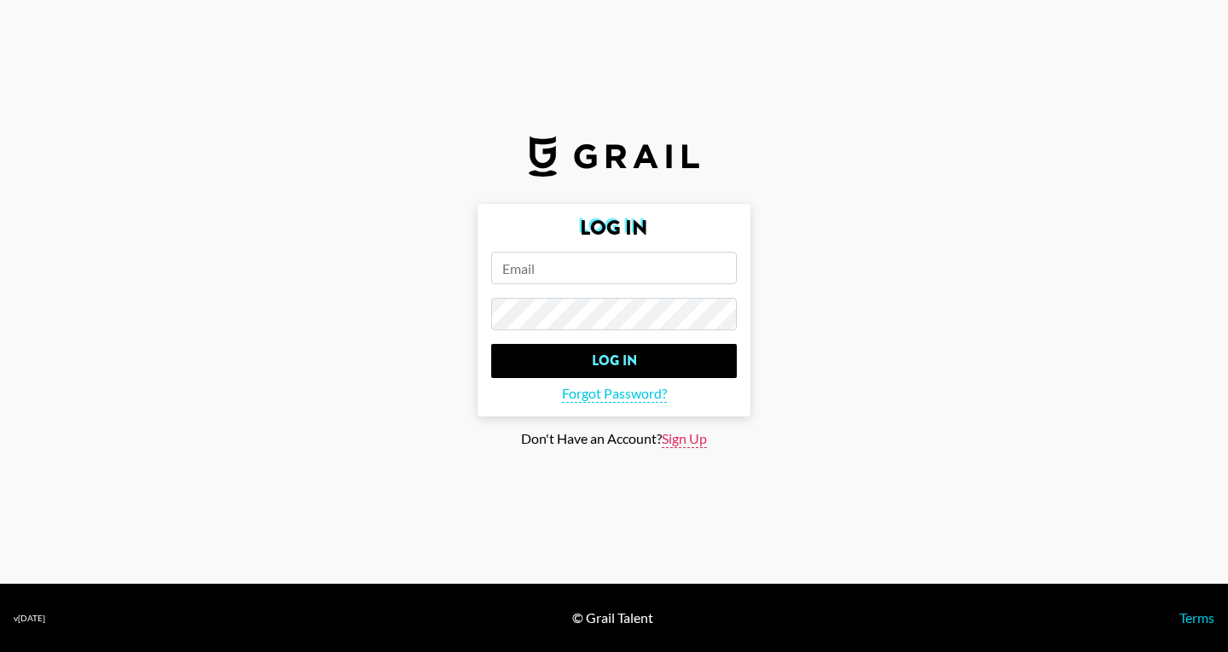
click at [686, 436] on span "Sign Up" at bounding box center [684, 439] width 45 height 18
type input "Sign Up"
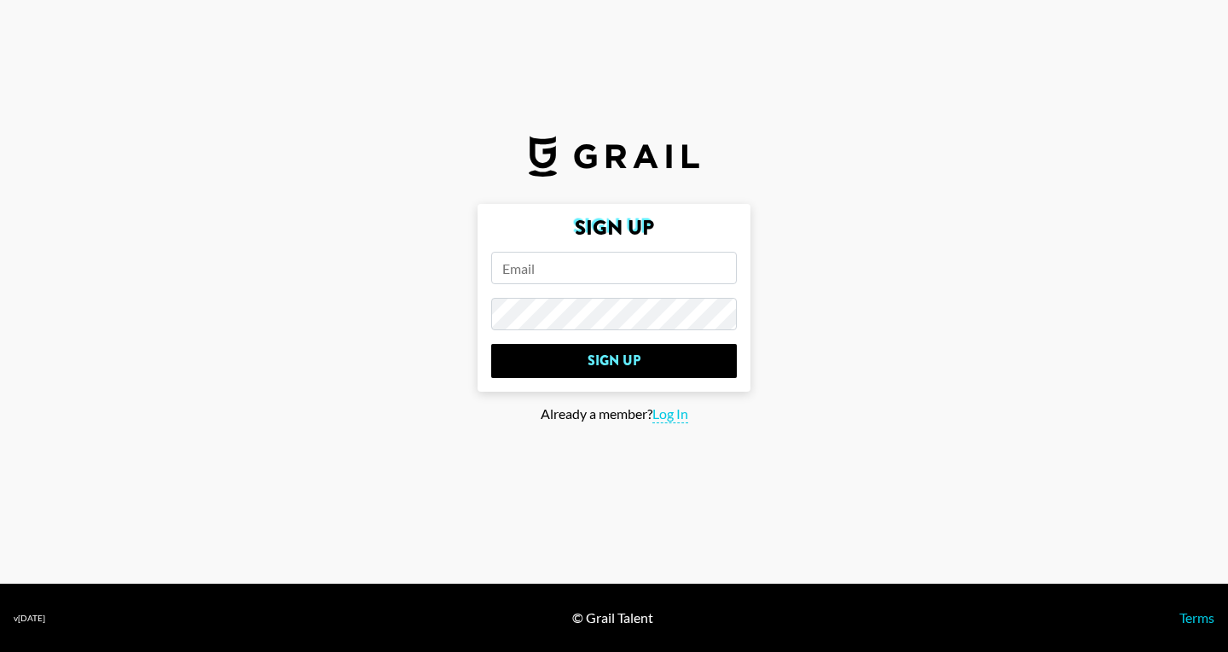
click at [618, 246] on form "Sign Up Sign Up" at bounding box center [614, 298] width 273 height 188
click at [606, 260] on input "email" at bounding box center [614, 268] width 246 height 32
type input "[EMAIL_ADDRESS][DOMAIN_NAME]"
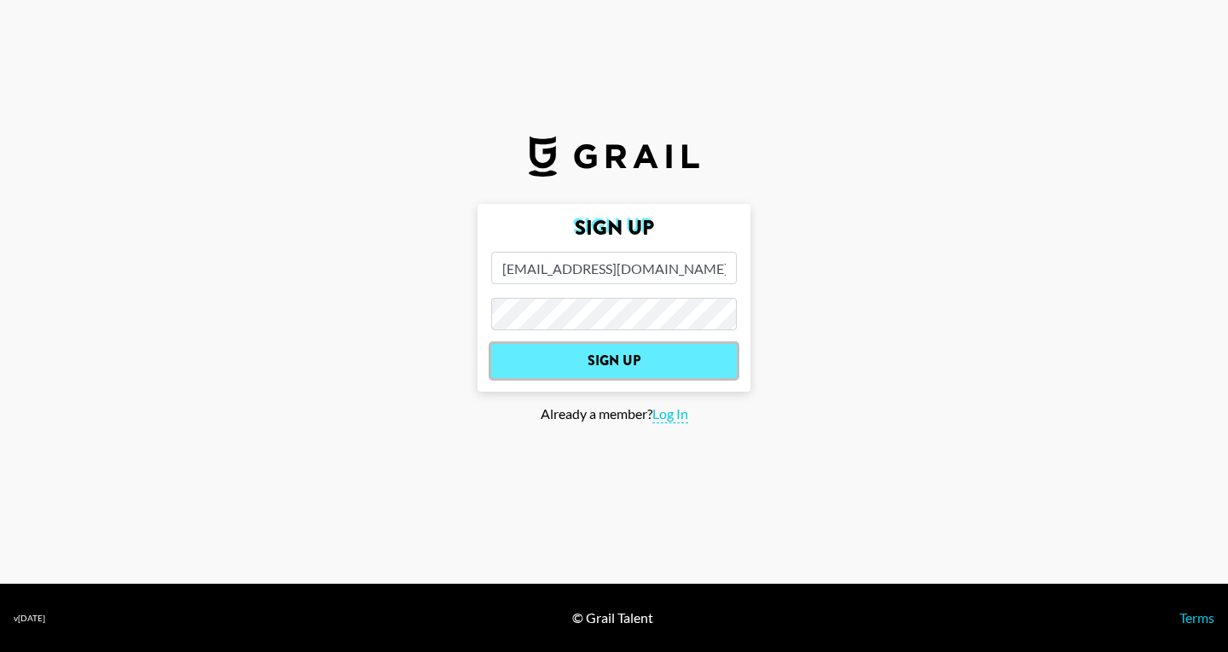
click at [574, 348] on input "Sign Up" at bounding box center [614, 361] width 246 height 34
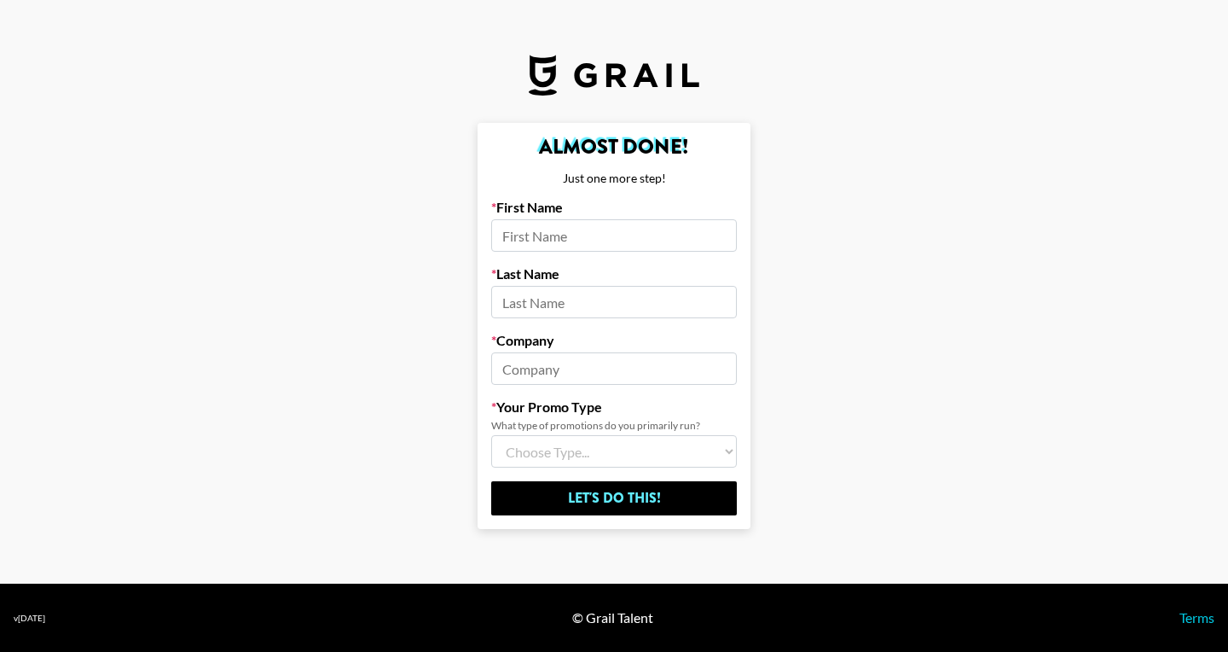
click at [575, 233] on input at bounding box center [614, 235] width 246 height 32
type input "[PERSON_NAME]"
click at [534, 305] on input at bounding box center [614, 302] width 246 height 32
type input "[PERSON_NAME]"
click at [528, 368] on input at bounding box center [614, 368] width 246 height 32
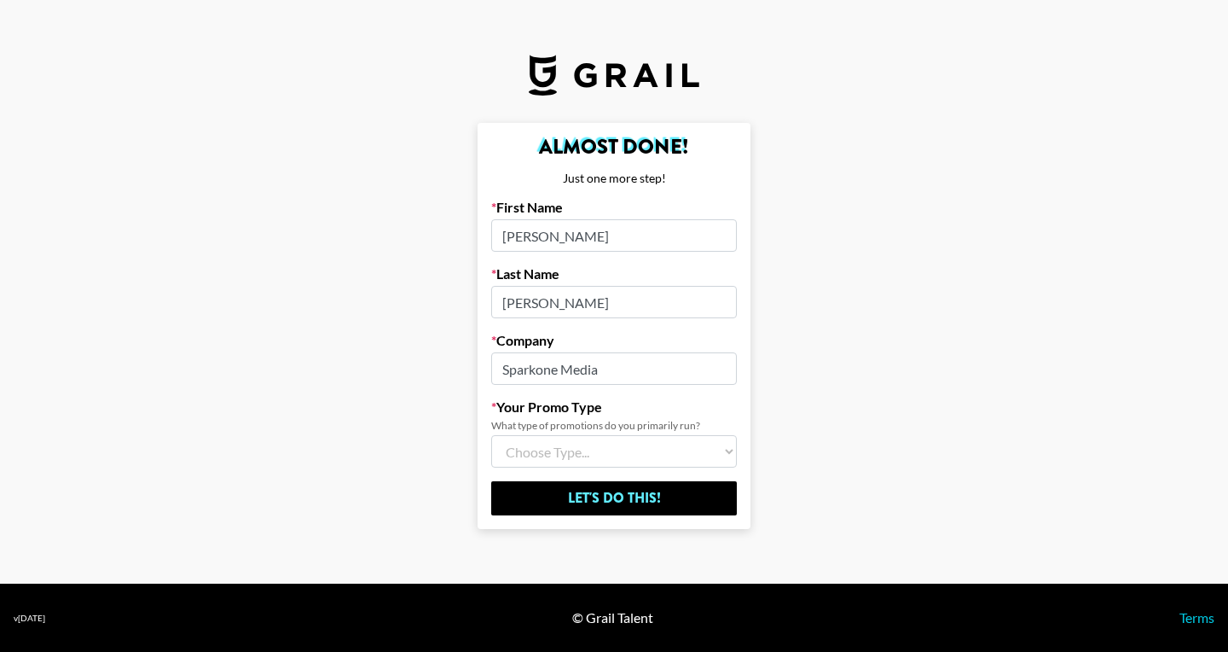
type input "Sparkone Media"
click at [607, 441] on select "Choose Type... Song Promos Brand Promos Both (I work at an Agency)" at bounding box center [614, 451] width 246 height 32
click at [629, 462] on select "Choose Type... Song Promos Brand Promos Both (I work at an Agency)" at bounding box center [614, 451] width 246 height 32
select select "Multi"
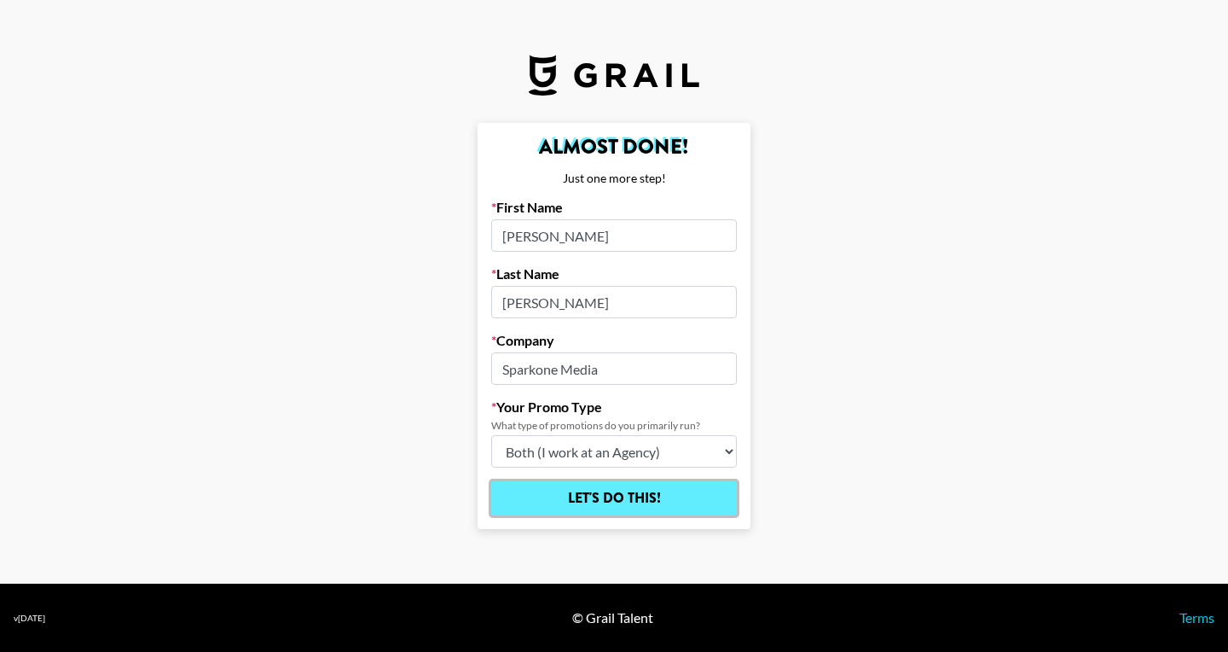
click at [622, 494] on input "Let's Do This!" at bounding box center [614, 498] width 246 height 34
select select "Song"
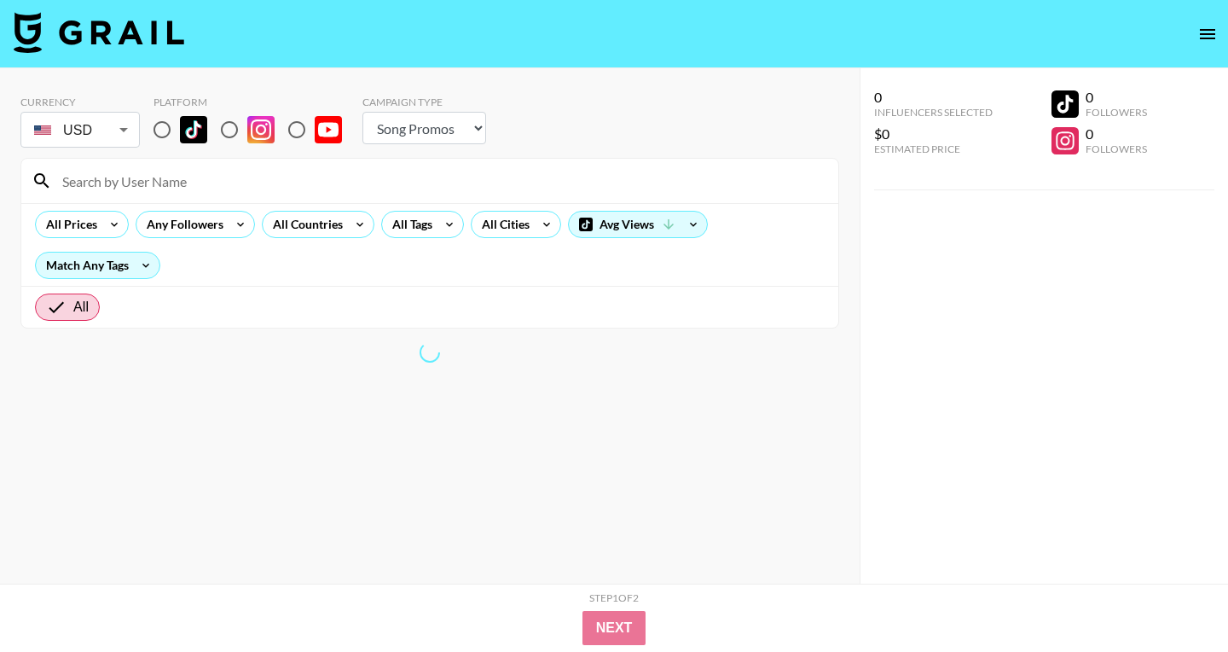
click at [168, 134] on input "radio" at bounding box center [162, 130] width 36 height 36
radio input "true"
click at [232, 130] on input "radio" at bounding box center [230, 130] width 36 height 36
radio input "true"
click at [414, 122] on select "Choose Type... Song Promos Brand Promos" at bounding box center [424, 128] width 124 height 32
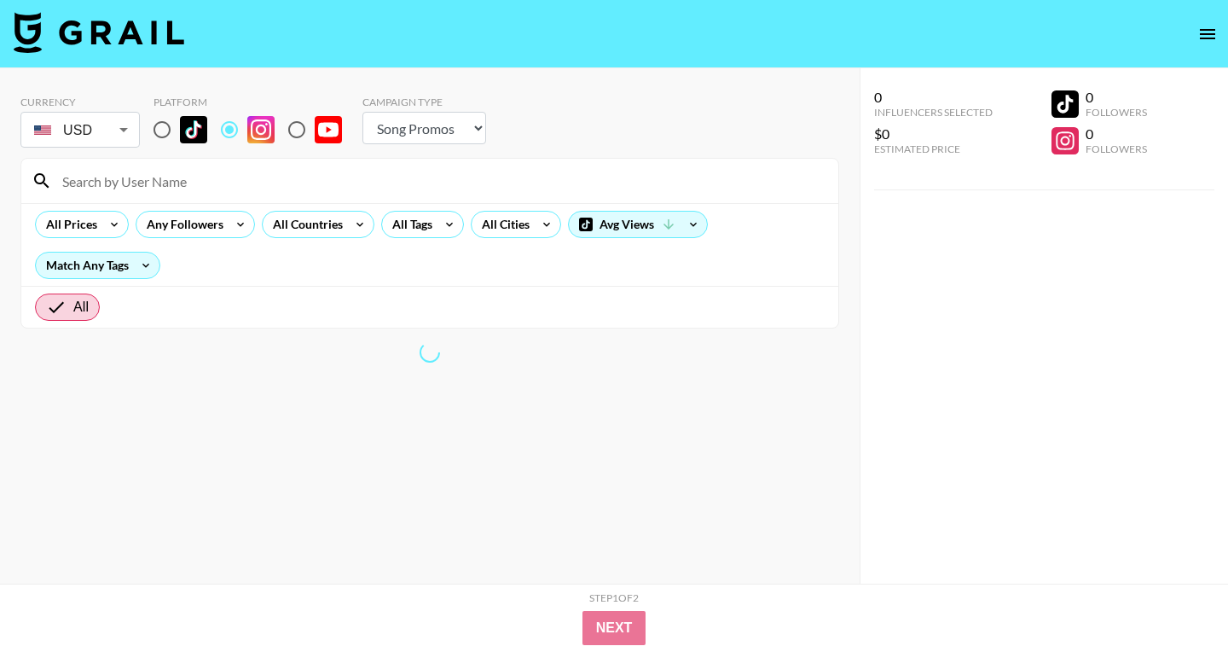
click at [460, 137] on select "Choose Type... Song Promos Brand Promos" at bounding box center [424, 128] width 124 height 32
click at [484, 125] on div "Currency USD USD ​ Platform Campaign Type Choose Type... Song Promos Brand Prom…" at bounding box center [429, 123] width 819 height 55
click at [476, 125] on select "Choose Type... Song Promos Brand Promos" at bounding box center [424, 128] width 124 height 32
click at [466, 125] on select "Choose Type... Song Promos Brand Promos" at bounding box center [424, 128] width 124 height 32
click at [425, 128] on select "Choose Type... Song Promos Brand Promos" at bounding box center [424, 128] width 124 height 32
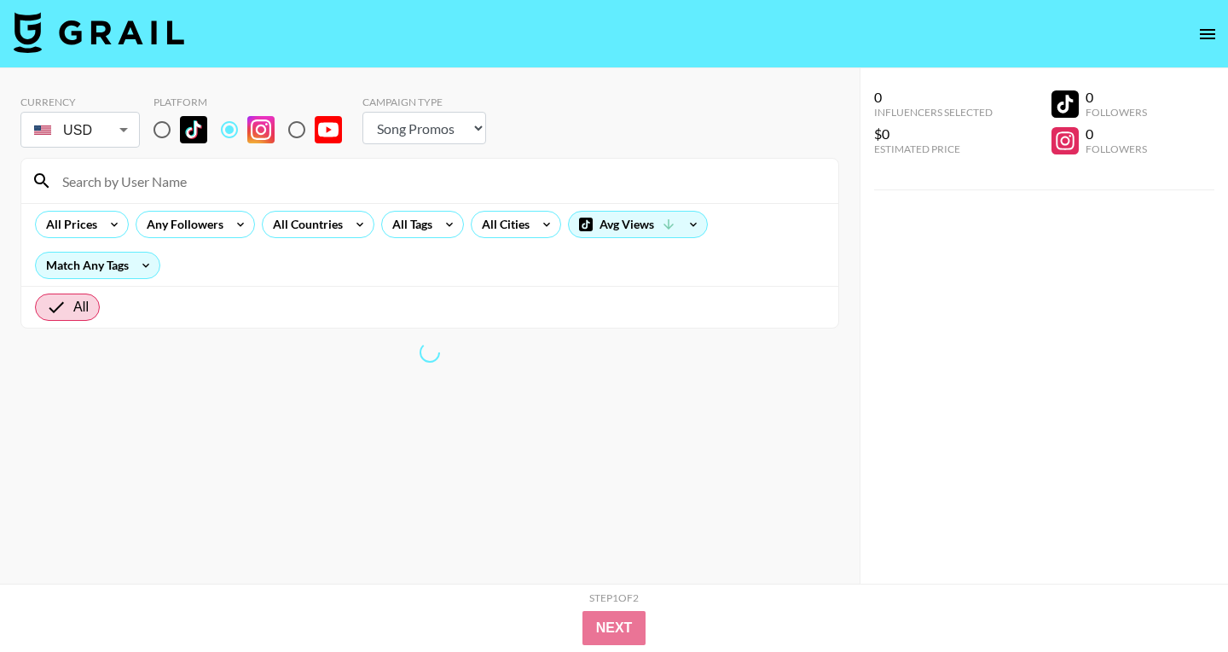
click at [476, 127] on select "Choose Type... Song Promos Brand Promos" at bounding box center [424, 128] width 124 height 32
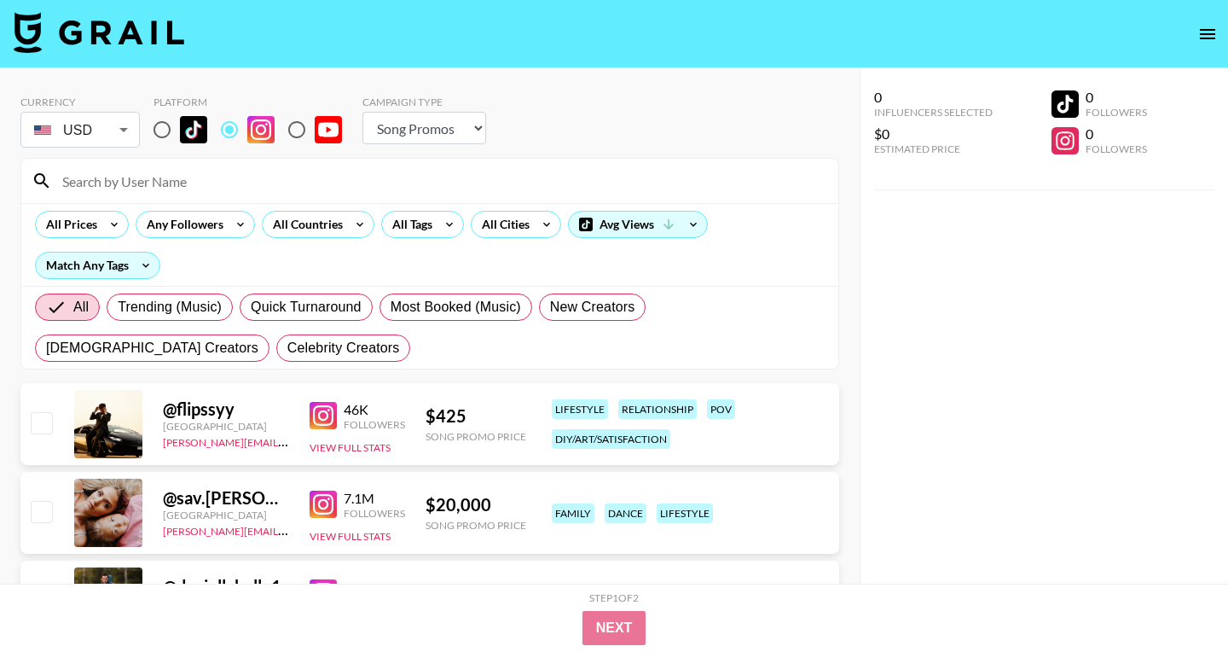
select select "Brand"
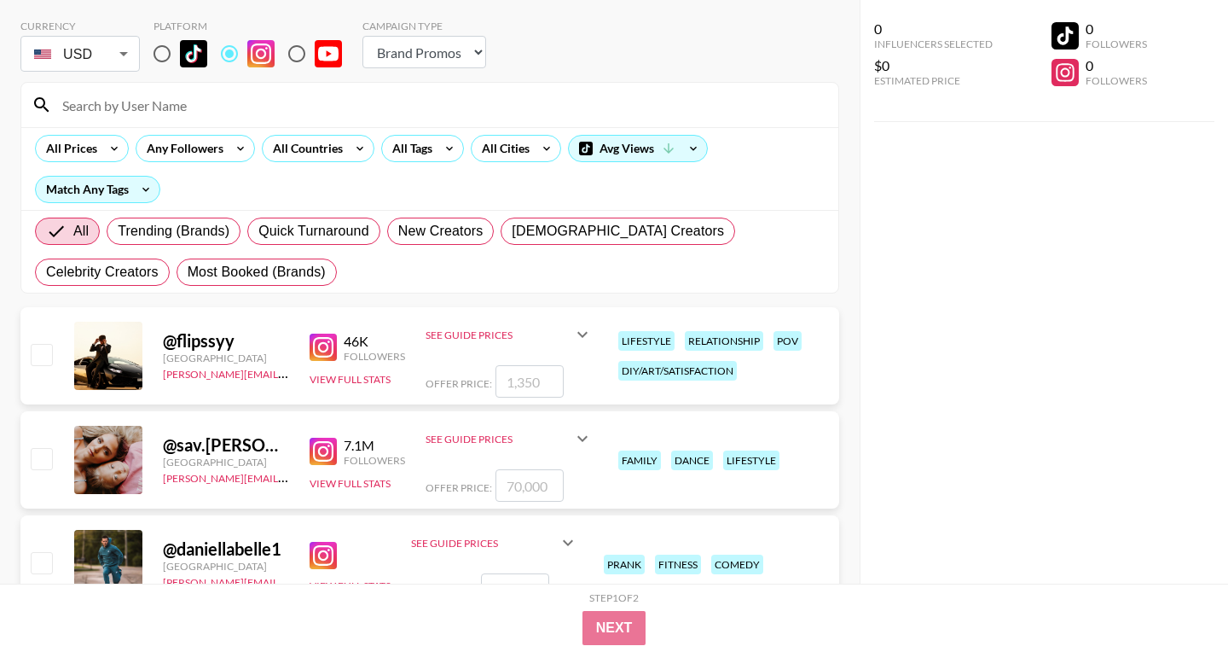
scroll to position [77, 0]
click at [326, 343] on img at bounding box center [323, 346] width 27 height 27
click at [318, 447] on img at bounding box center [323, 450] width 27 height 27
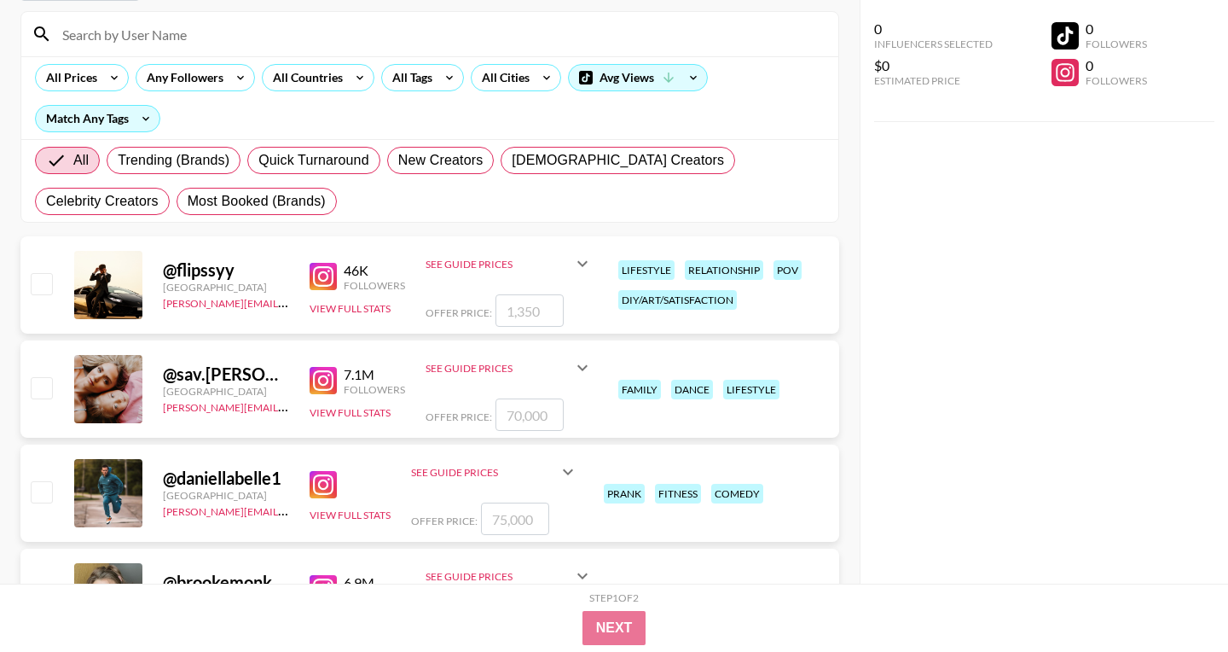
scroll to position [171, 0]
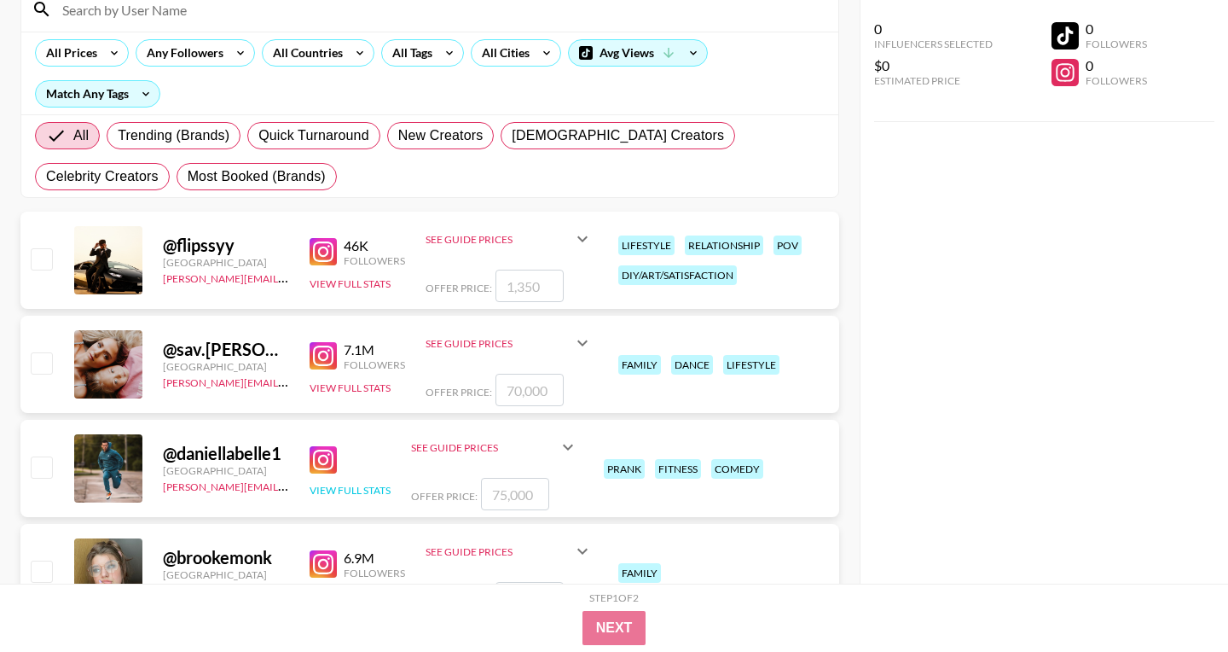
click at [377, 490] on button "View Full Stats" at bounding box center [350, 490] width 81 height 13
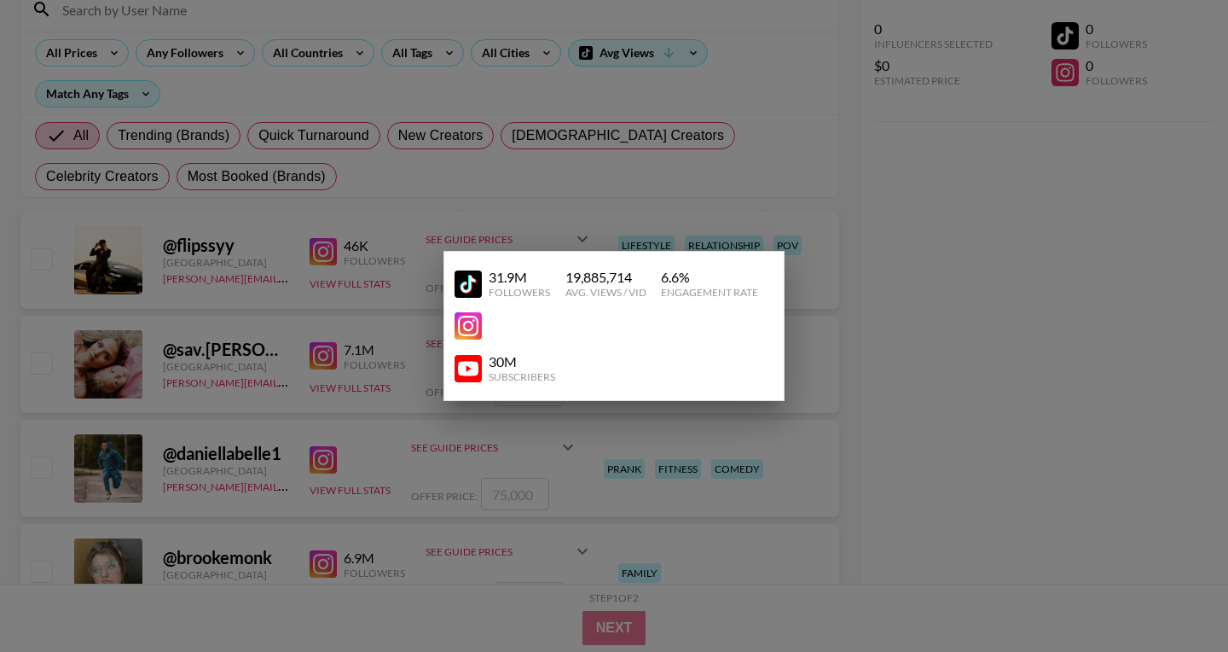
click at [677, 501] on div at bounding box center [614, 326] width 1228 height 652
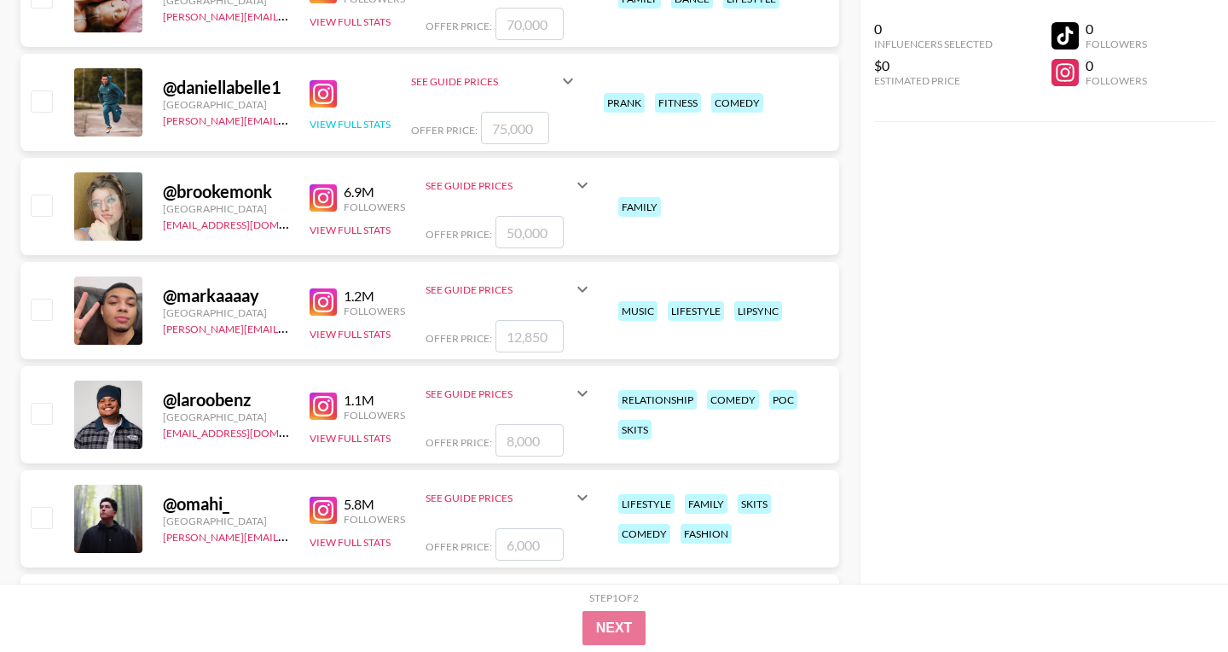
scroll to position [783, 0]
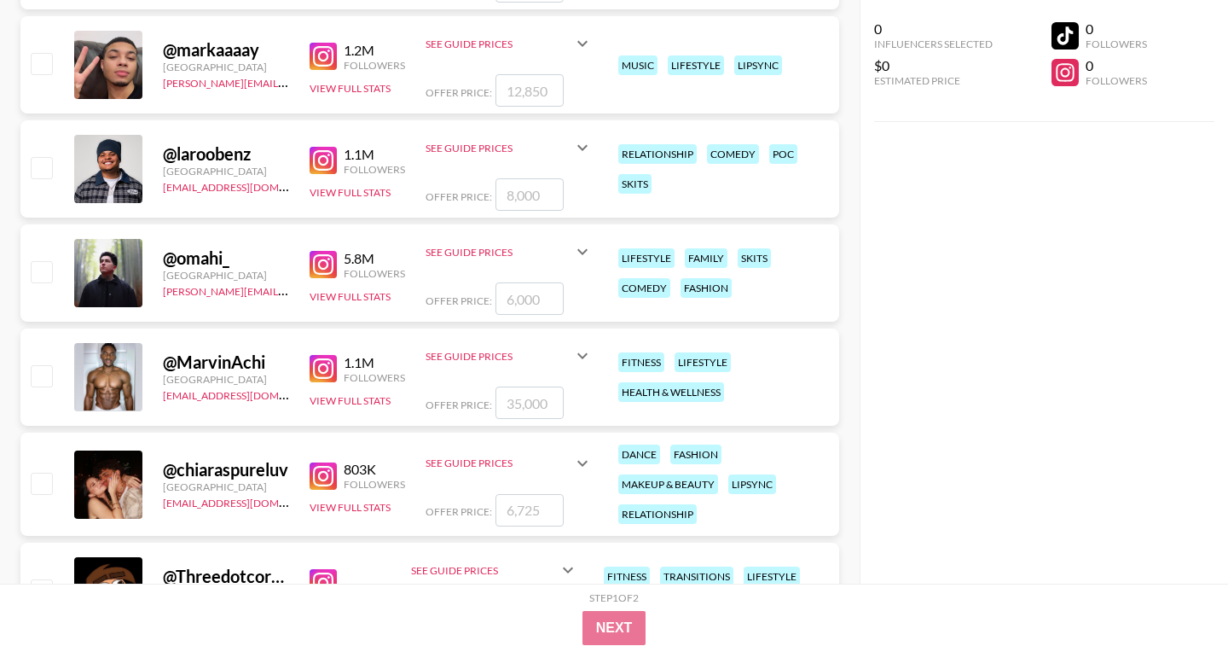
click at [325, 155] on img at bounding box center [323, 160] width 27 height 27
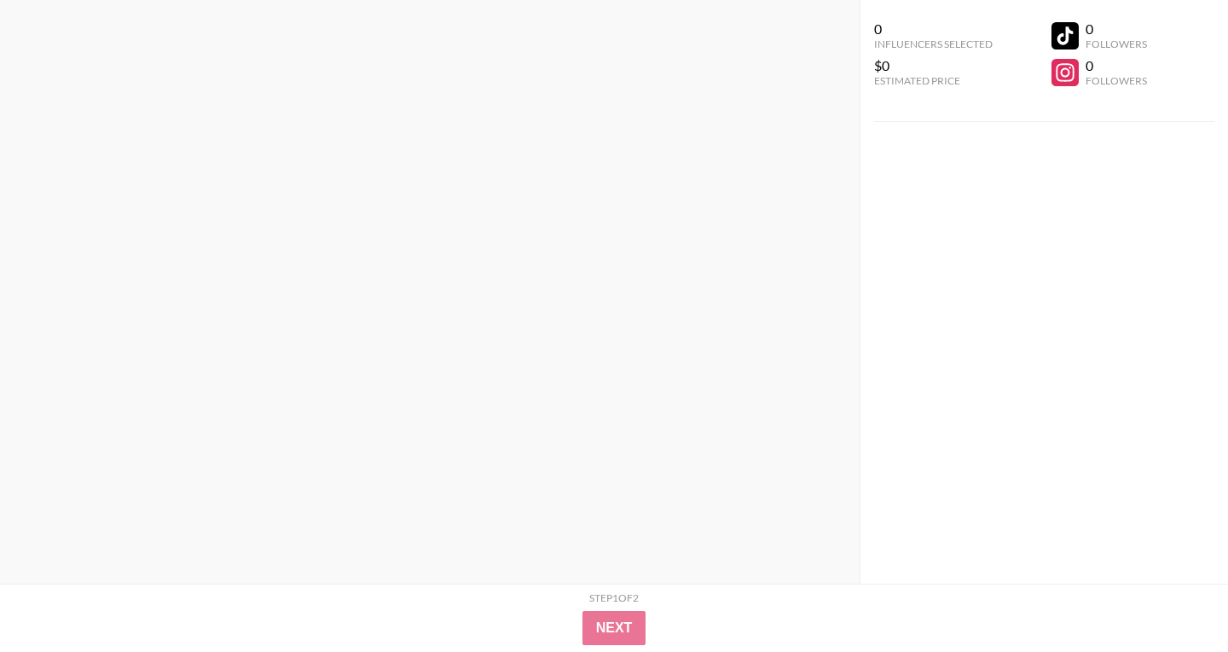
scroll to position [0, 0]
